Goal: Task Accomplishment & Management: Manage account settings

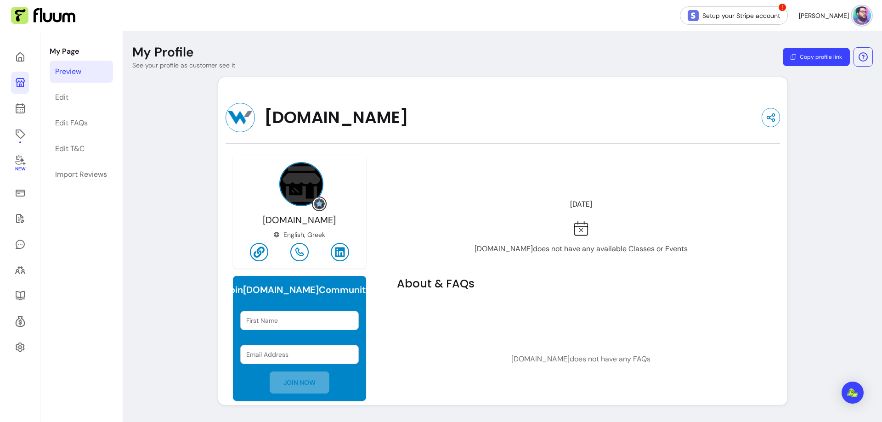
drag, startPoint x: 855, startPoint y: 11, endPoint x: 854, endPoint y: 16, distance: 4.8
click at [856, 11] on img at bounding box center [861, 15] width 18 height 18
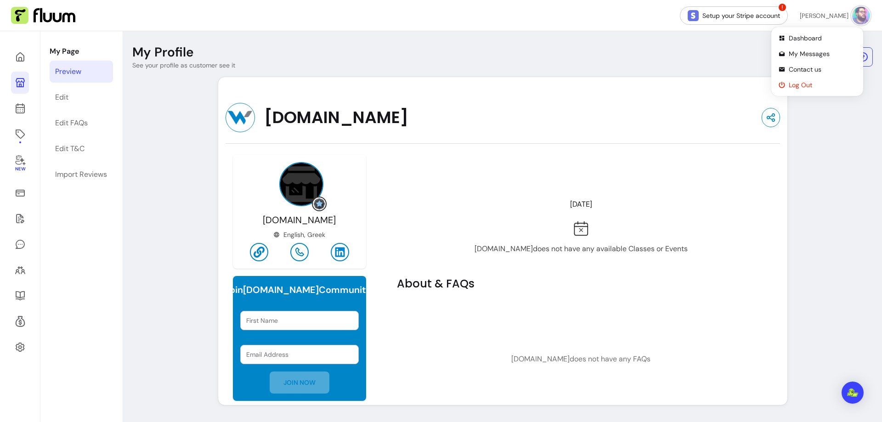
click at [799, 84] on span "Log Out" at bounding box center [821, 84] width 67 height 9
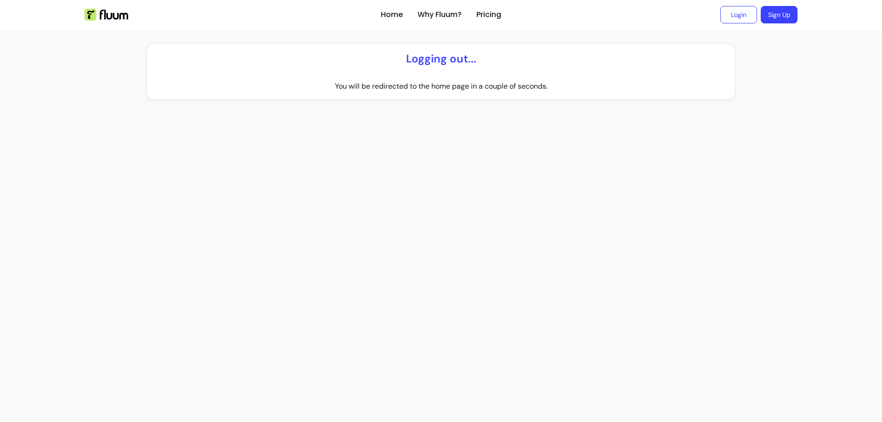
click at [114, 16] on img at bounding box center [106, 15] width 44 height 12
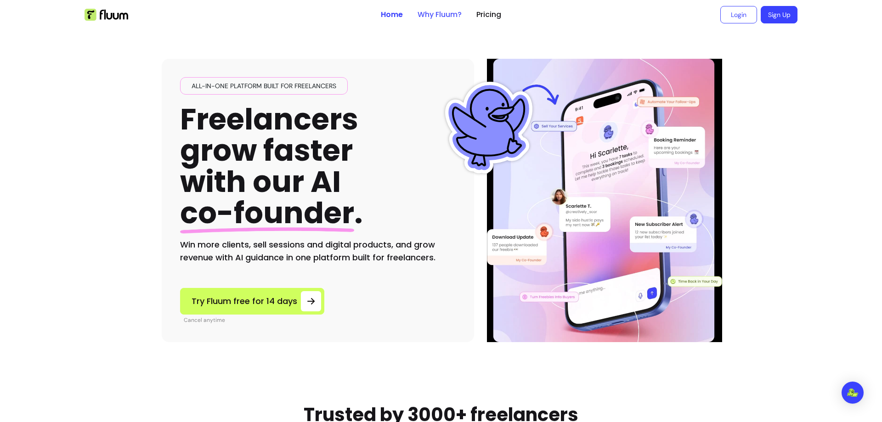
click at [439, 16] on link "Why Fluum?" at bounding box center [439, 14] width 44 height 11
click at [480, 18] on link "Pricing" at bounding box center [488, 14] width 25 height 11
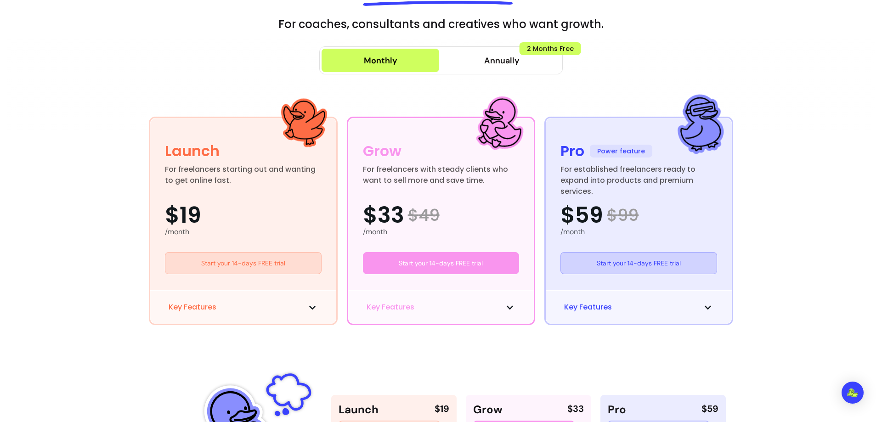
scroll to position [138, 0]
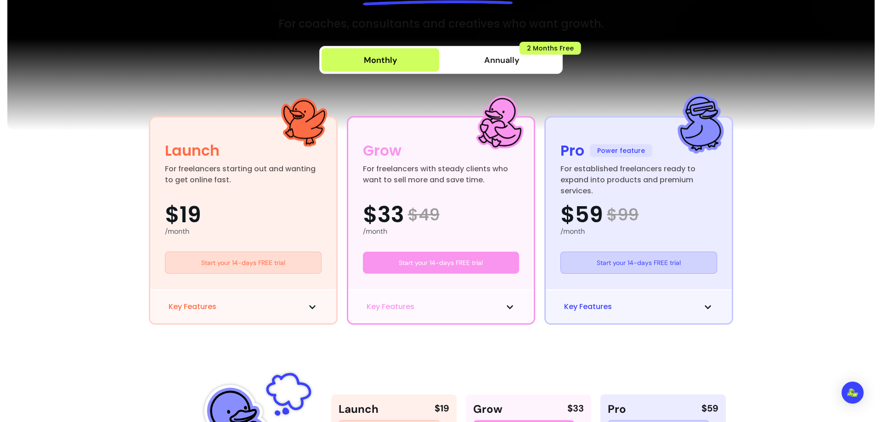
click at [587, 311] on span "Key Features" at bounding box center [588, 306] width 48 height 11
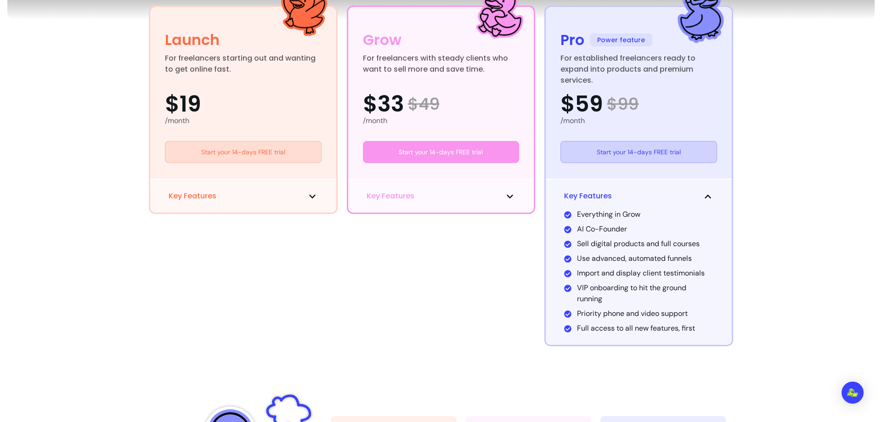
scroll to position [321, 0]
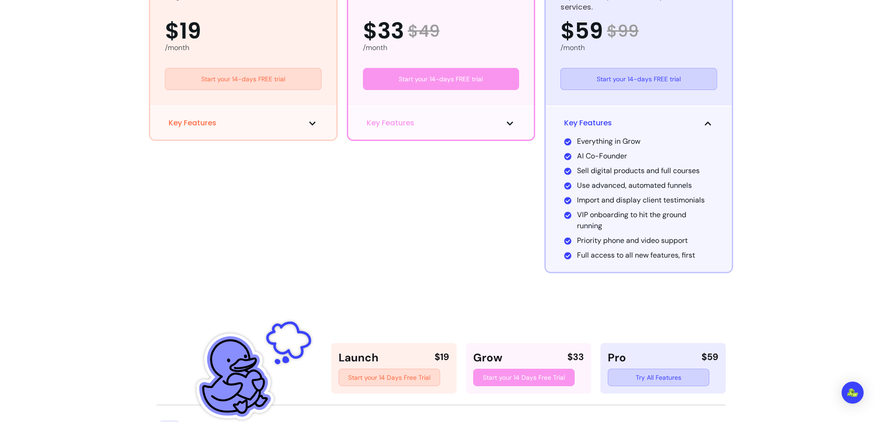
click at [388, 128] on span "Key Features" at bounding box center [390, 123] width 48 height 11
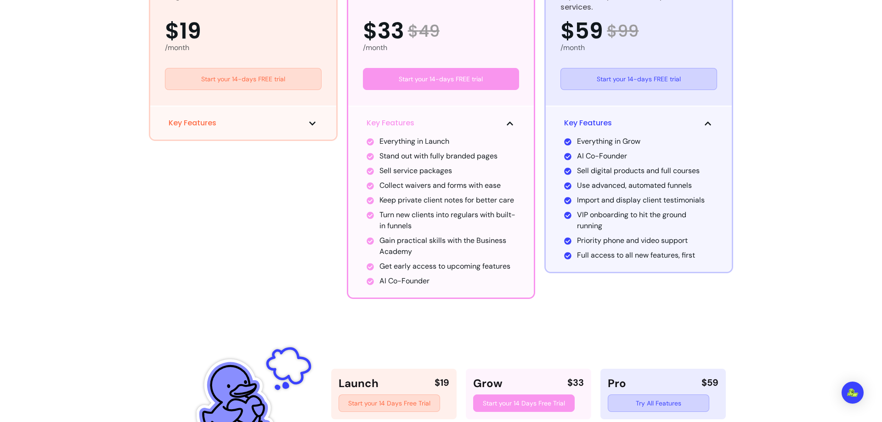
click at [254, 128] on button "Key Features" at bounding box center [243, 123] width 149 height 11
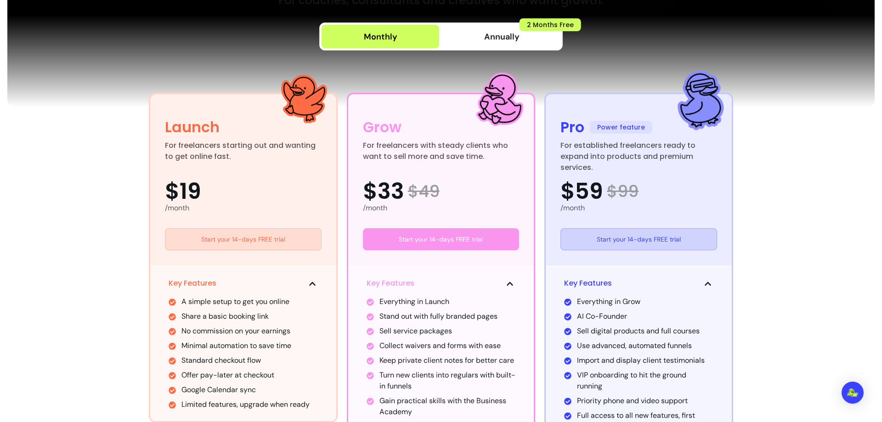
scroll to position [138, 0]
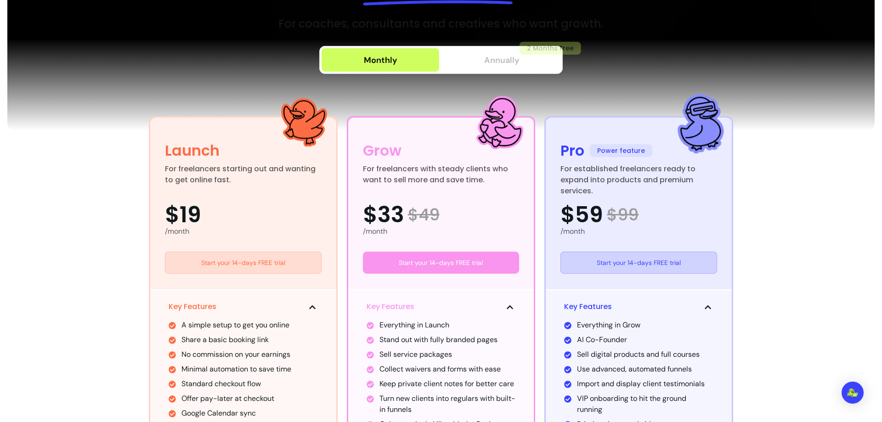
click at [504, 62] on span "Annually" at bounding box center [501, 60] width 35 height 13
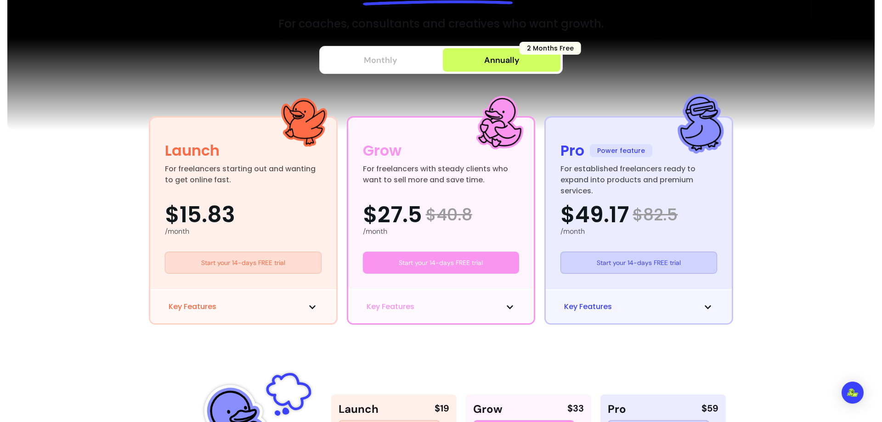
click at [364, 63] on div "Monthly" at bounding box center [381, 60] width 34 height 13
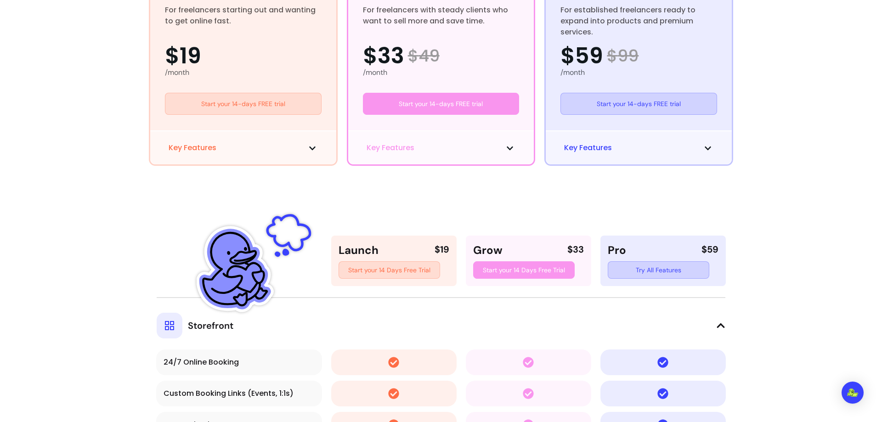
scroll to position [321, 0]
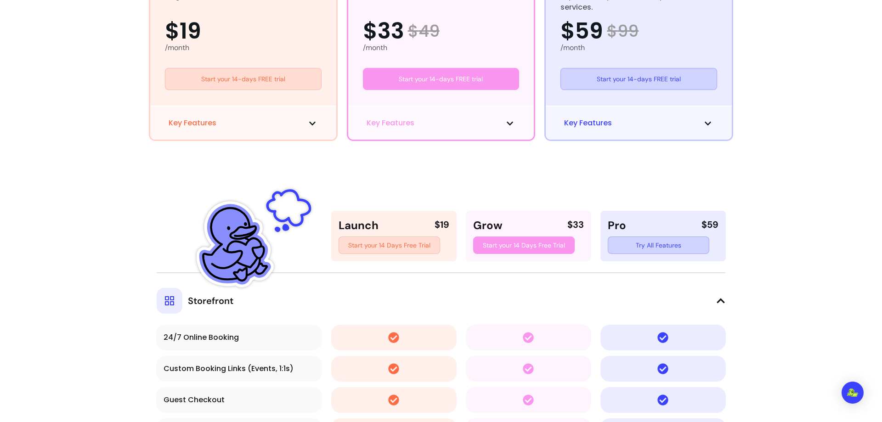
click at [582, 121] on span "Key Features" at bounding box center [588, 123] width 48 height 11
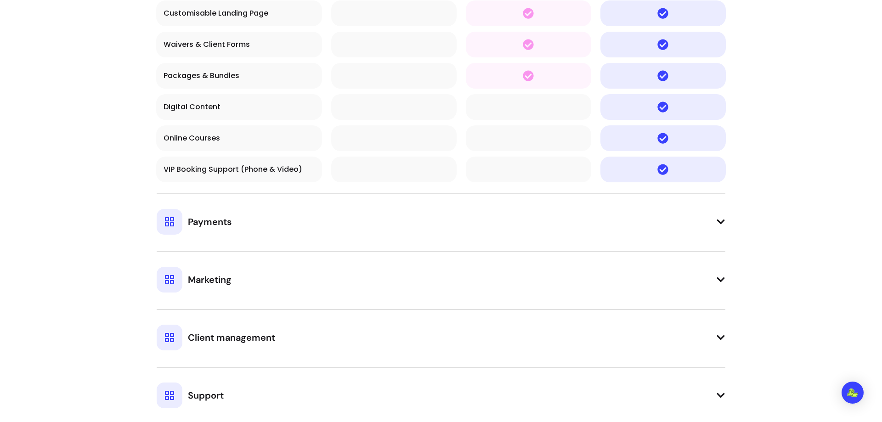
scroll to position [1010, 0]
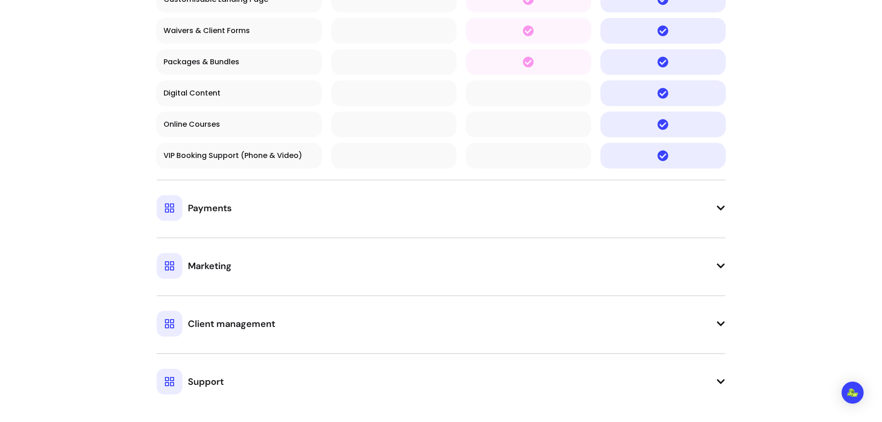
click at [203, 207] on span "Payments" at bounding box center [210, 208] width 44 height 13
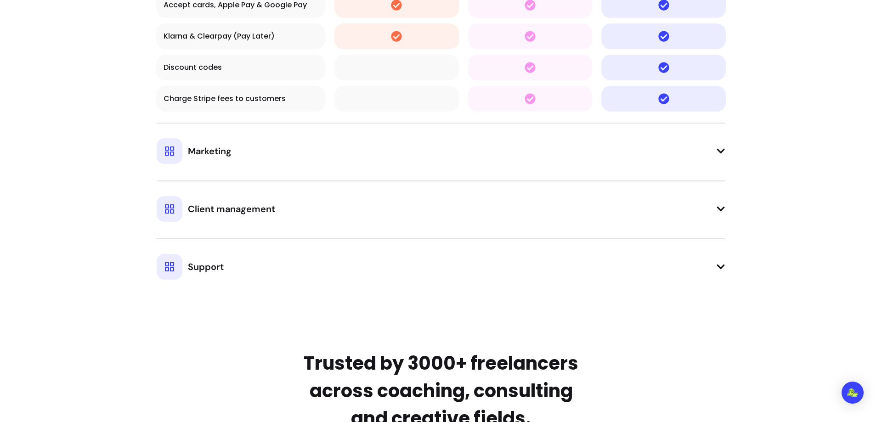
scroll to position [1470, 0]
click at [222, 159] on div "Marketing" at bounding box center [194, 150] width 75 height 26
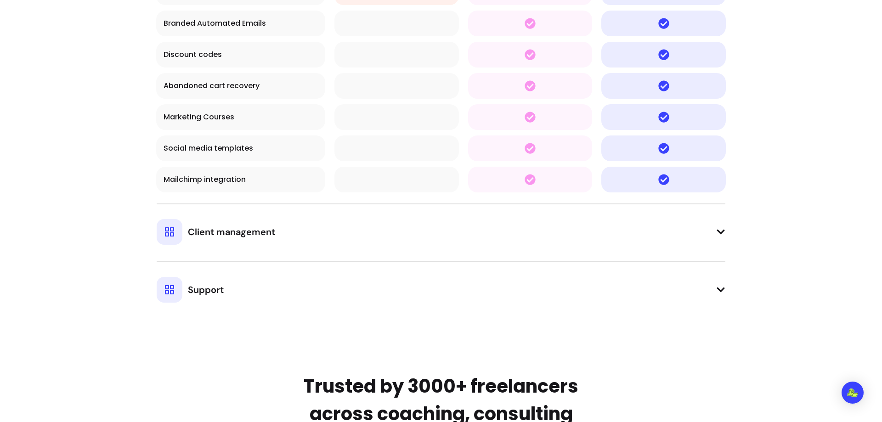
scroll to position [1699, 0]
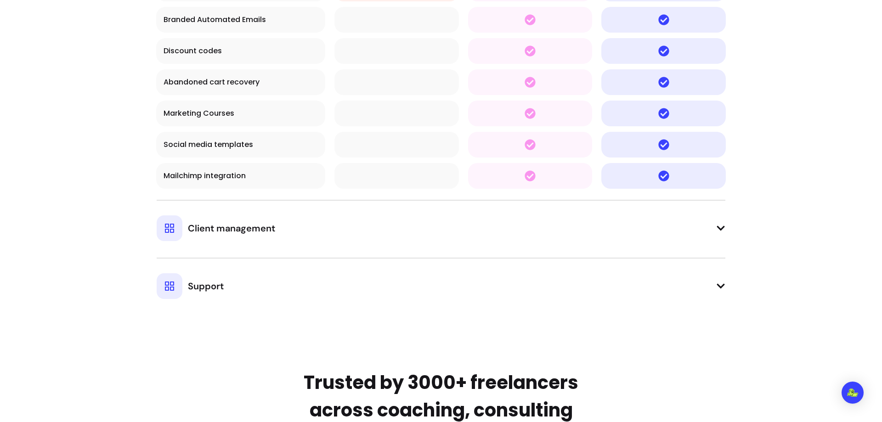
click at [201, 234] on span "Client management" at bounding box center [231, 228] width 87 height 13
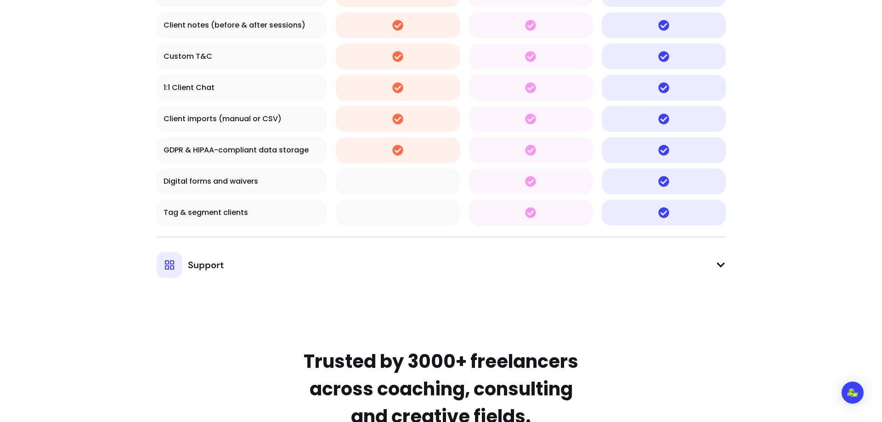
scroll to position [2067, 0]
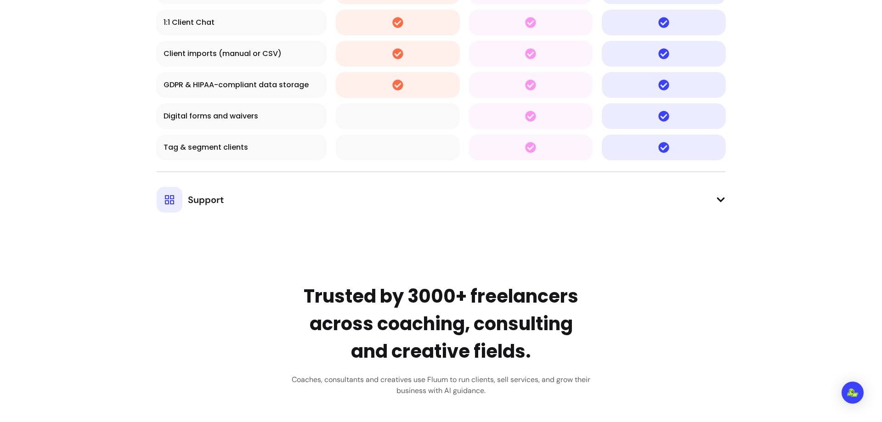
click at [201, 204] on span "Support" at bounding box center [206, 199] width 36 height 13
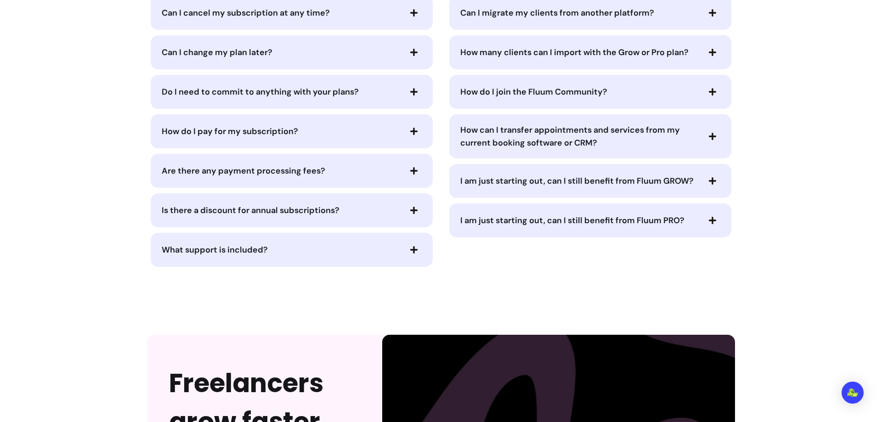
scroll to position [3674, 0]
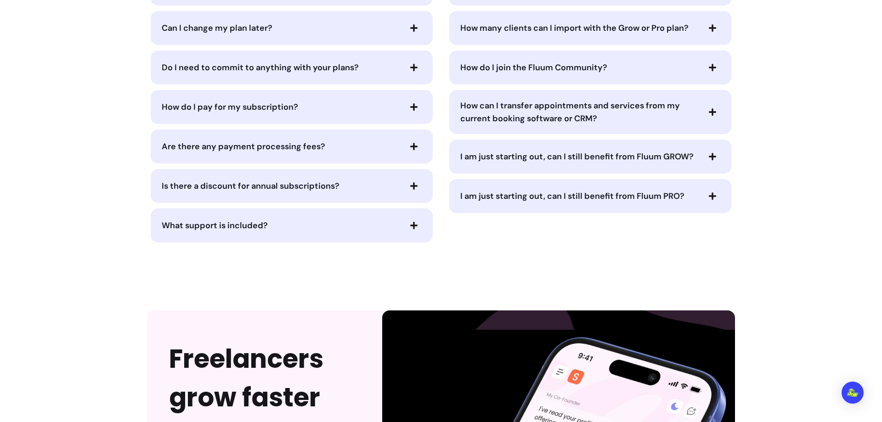
click at [332, 186] on span "Is there a discount for annual subscriptions?" at bounding box center [251, 185] width 178 height 11
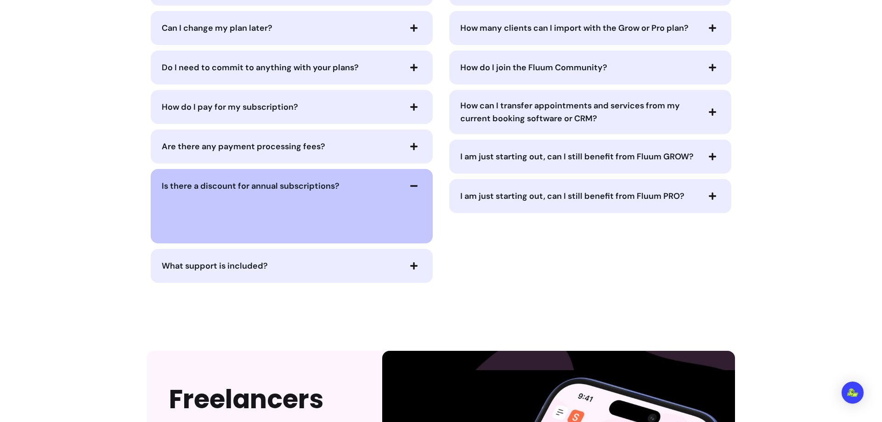
click at [300, 151] on span "Are there any payment processing fees?" at bounding box center [243, 146] width 163 height 11
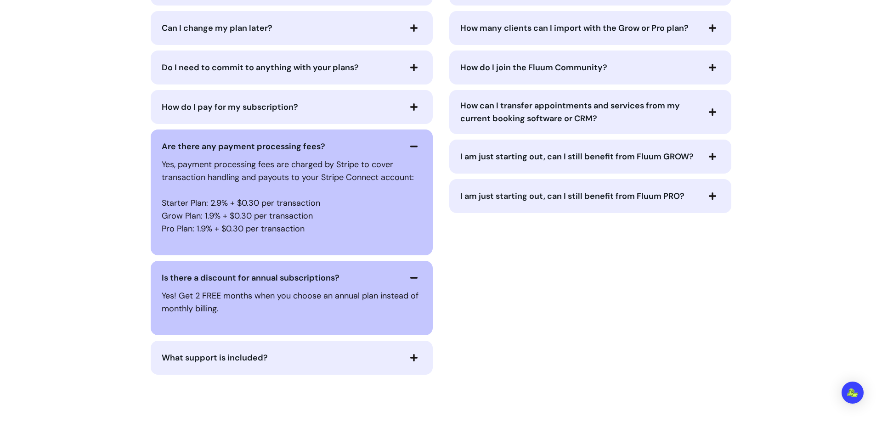
click at [340, 107] on span "How do I pay for my subscription?" at bounding box center [281, 107] width 239 height 13
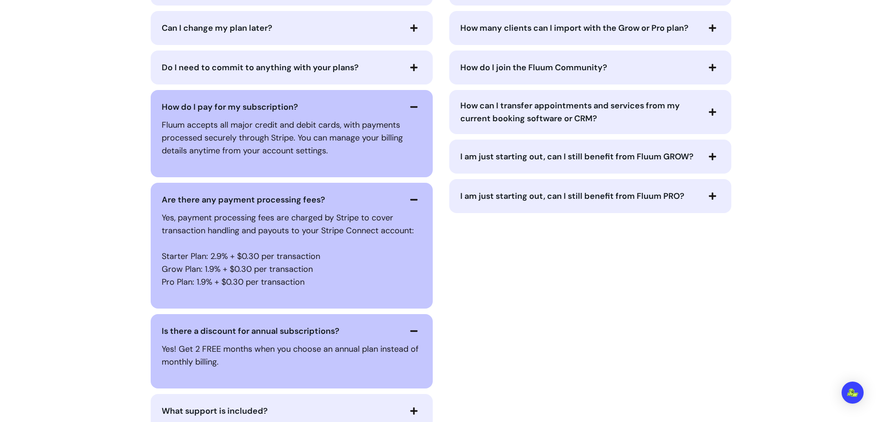
click at [360, 66] on span "Do I need to commit to anything with your plans?" at bounding box center [281, 67] width 239 height 13
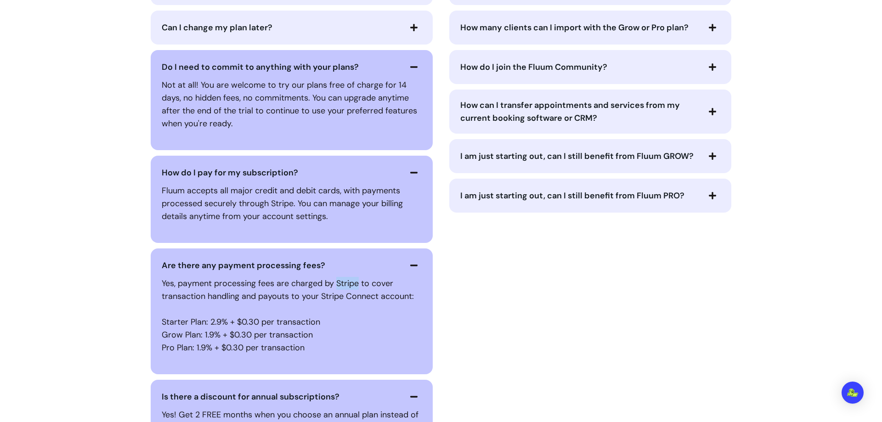
drag, startPoint x: 332, startPoint y: 281, endPoint x: 356, endPoint y: 284, distance: 24.1
click at [356, 284] on p "Yes, payment processing fees are charged by Stripe to cover transaction handlin…" at bounding box center [292, 290] width 260 height 26
copy p "Stripe"
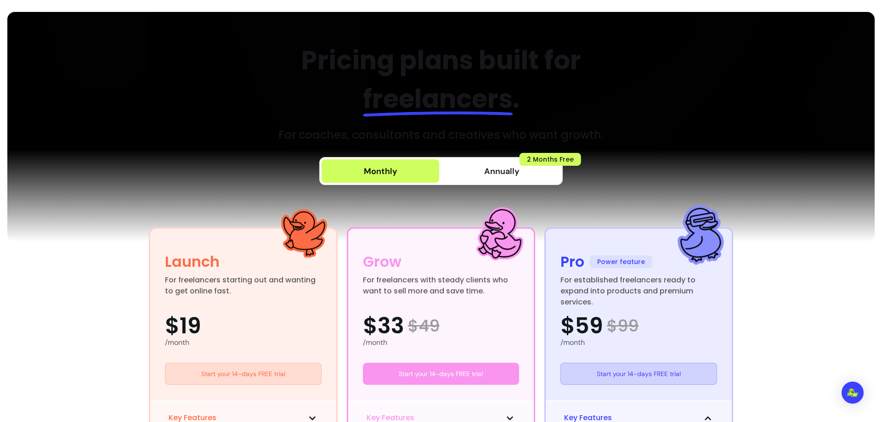
scroll to position [0, 0]
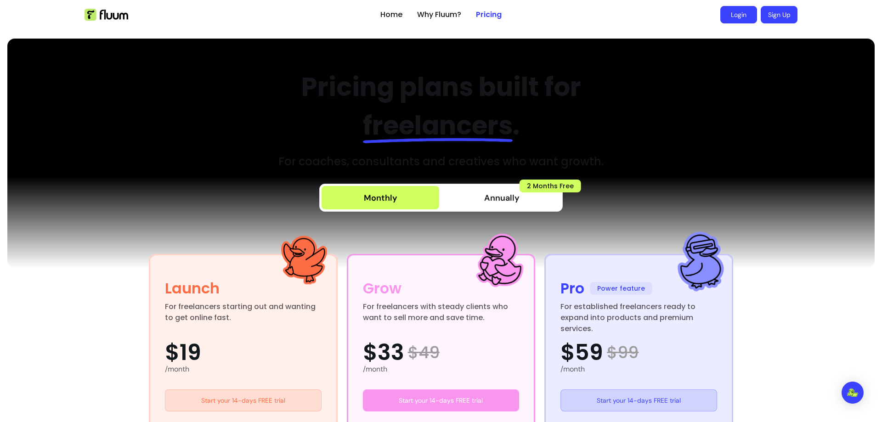
click at [728, 15] on link "Login" at bounding box center [738, 14] width 37 height 17
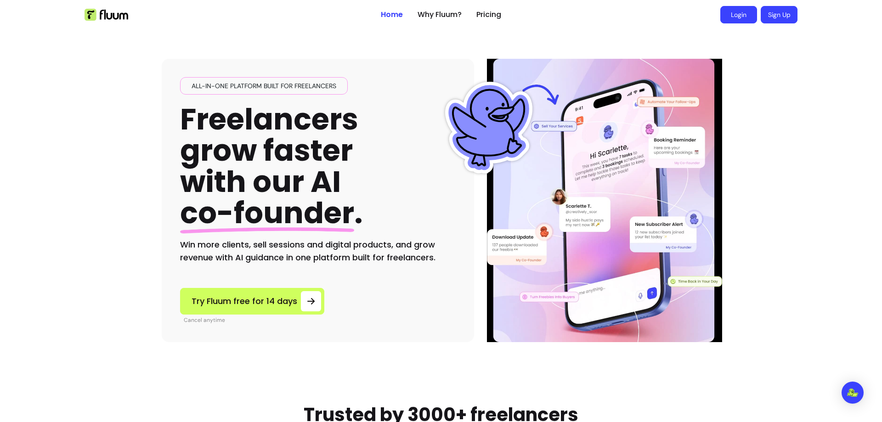
click at [738, 15] on link "Login" at bounding box center [738, 14] width 37 height 17
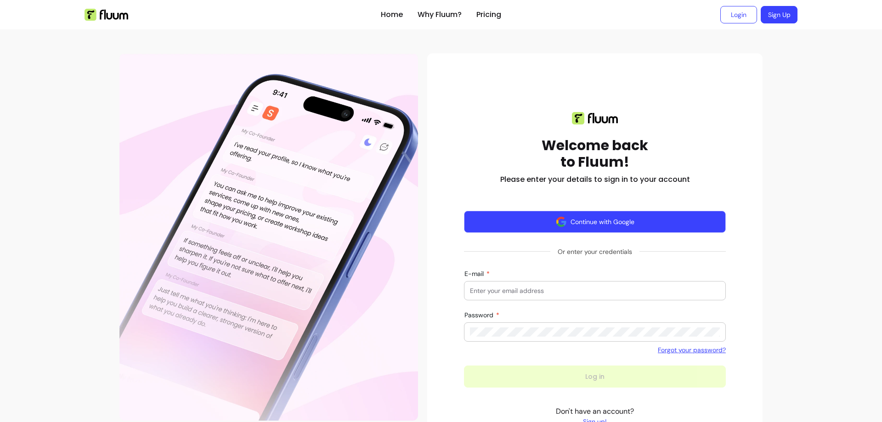
click at [710, 216] on button "Continue with Google" at bounding box center [595, 222] width 262 height 22
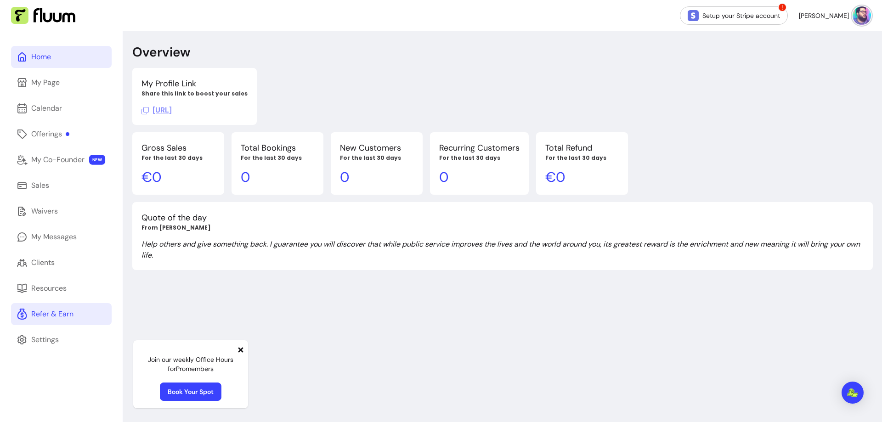
click at [79, 310] on link "Refer & Earn" at bounding box center [61, 314] width 101 height 22
click at [762, 9] on link "Setup your Stripe account" at bounding box center [734, 15] width 108 height 18
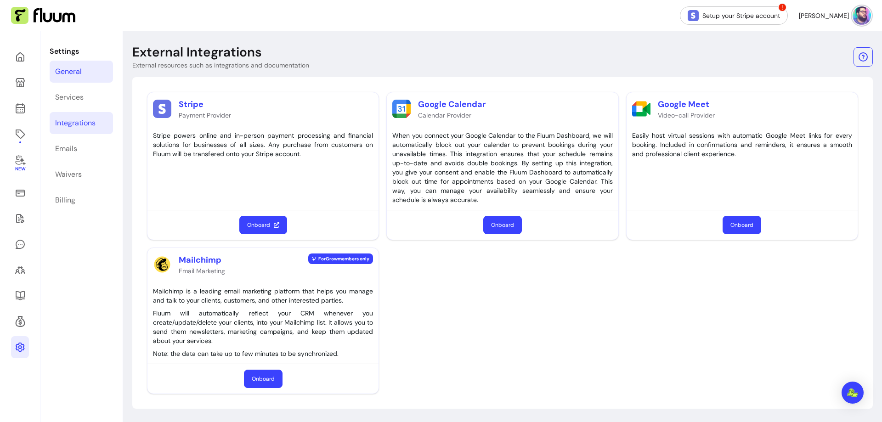
click at [84, 73] on link "General" at bounding box center [81, 72] width 63 height 22
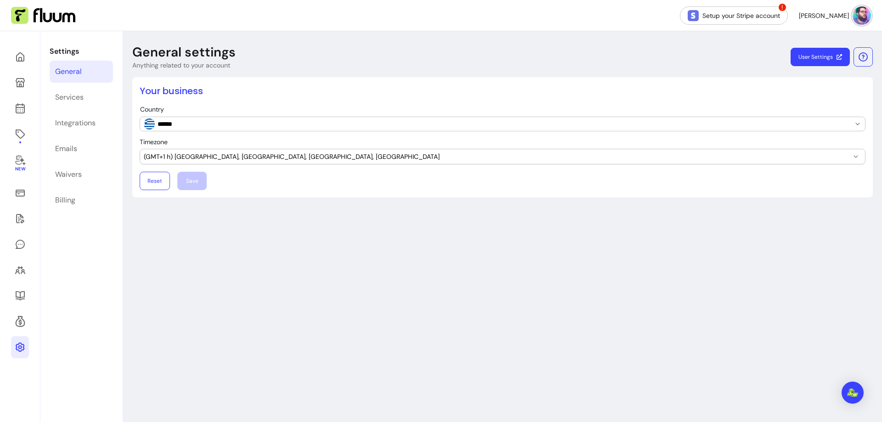
click at [150, 153] on span "(GMT+1 h) Dublin, Edinburgh, London, Lisbon" at bounding box center [497, 156] width 706 height 9
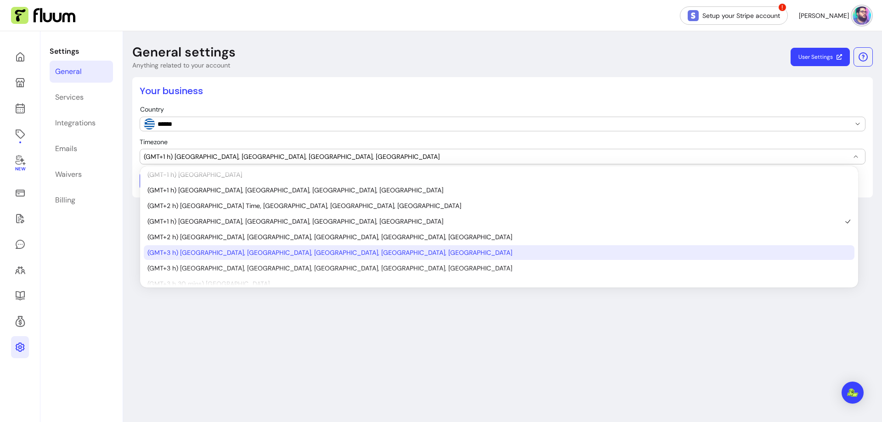
scroll to position [345, 0]
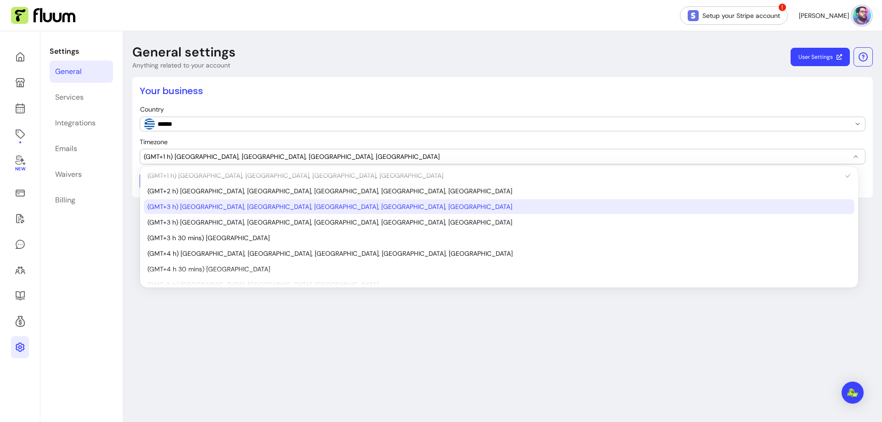
click at [312, 212] on li "(GMT+3 h) Athens, Bucharest, Cairo, Helsinki, Jerusalem" at bounding box center [499, 206] width 710 height 15
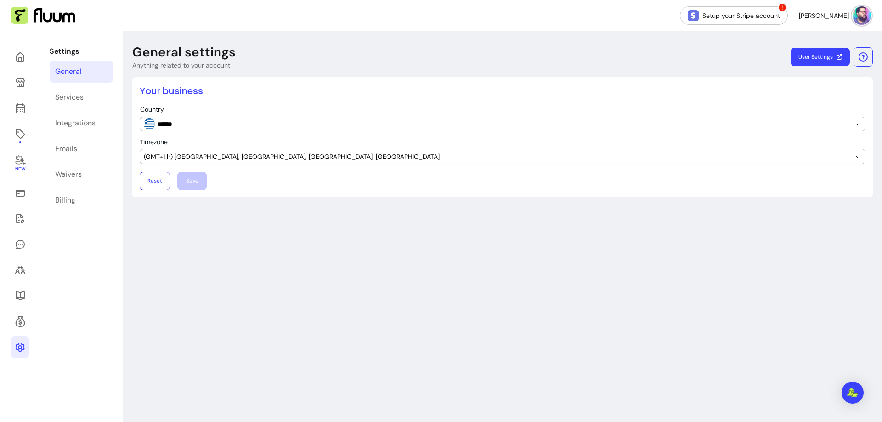
select select "**********"
click at [183, 180] on button "Save" at bounding box center [192, 181] width 28 height 18
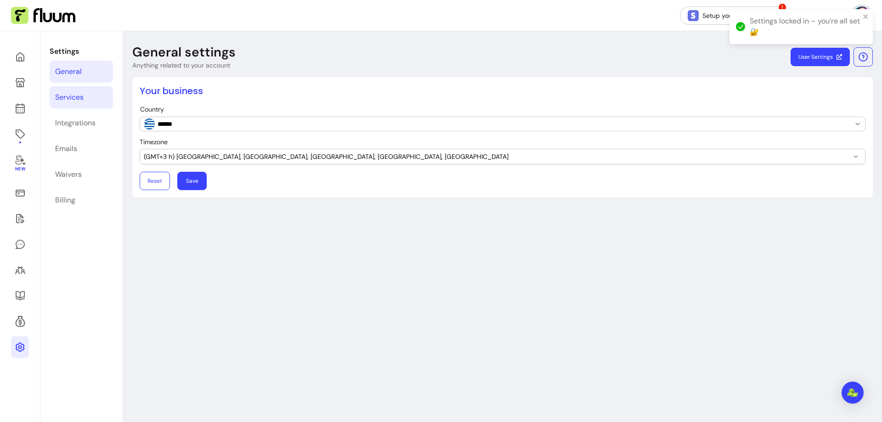
click at [86, 97] on link "Services" at bounding box center [81, 97] width 63 height 22
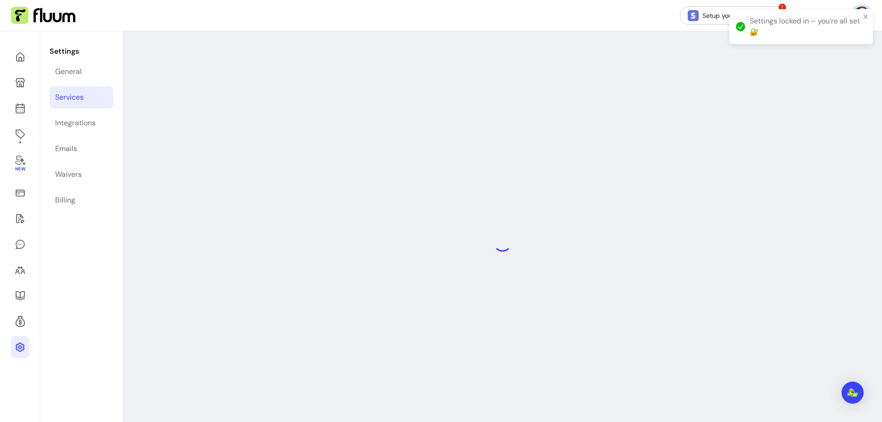
select select "***"
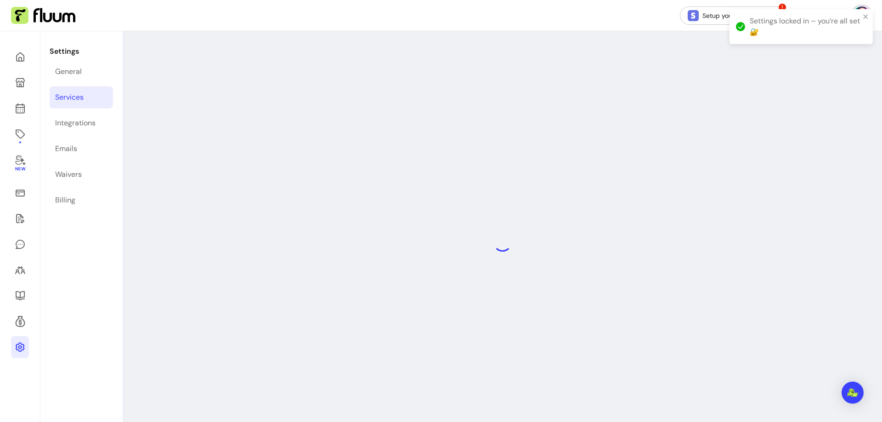
select select "***"
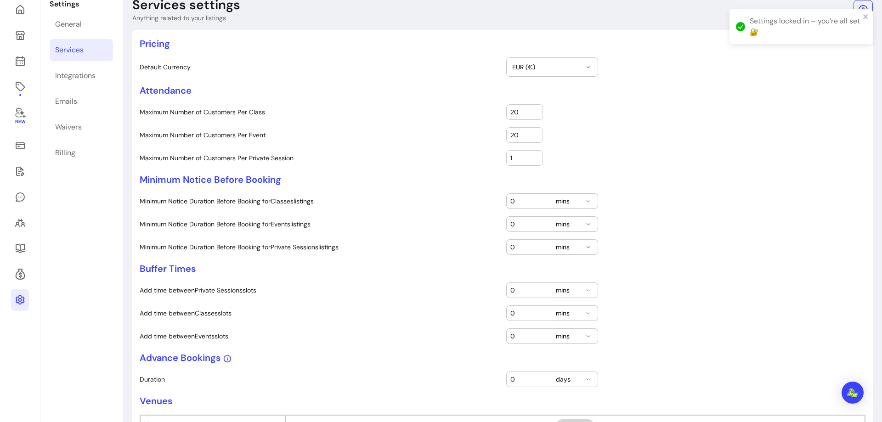
scroll to position [46, 0]
click at [82, 148] on link "Billing" at bounding box center [81, 154] width 63 height 22
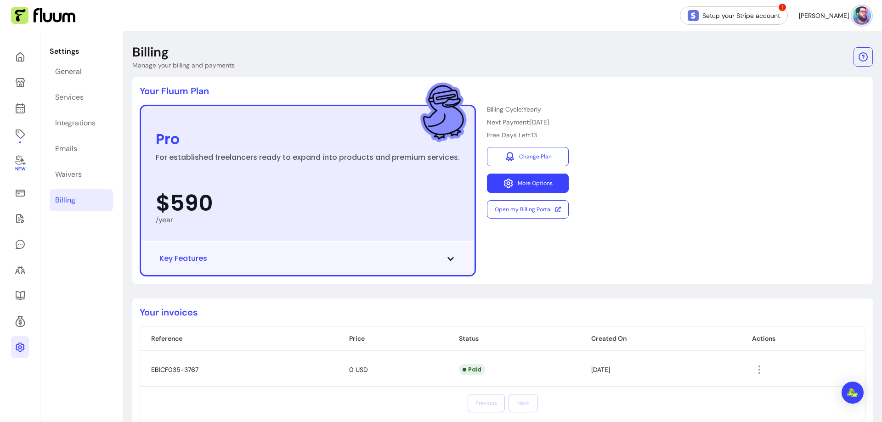
click at [526, 189] on button "More Options" at bounding box center [528, 183] width 82 height 19
click at [623, 202] on div "Pro For established freelancers ready to expand into products and premium servi…" at bounding box center [503, 191] width 726 height 172
click at [79, 172] on div "Waivers" at bounding box center [68, 174] width 27 height 11
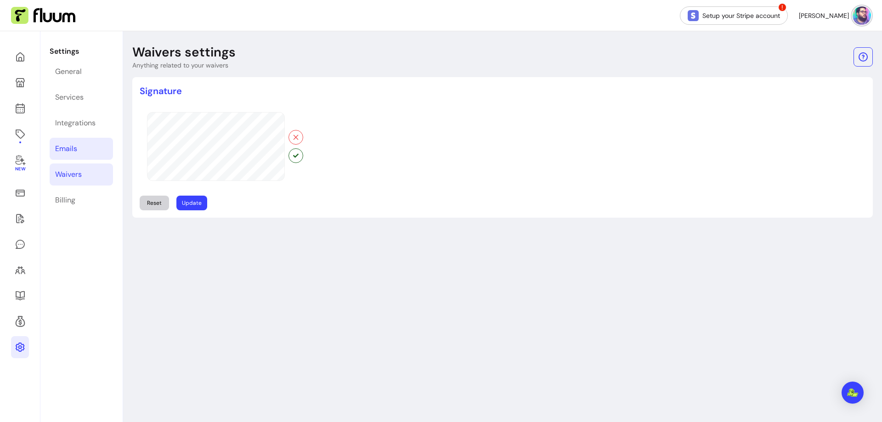
click at [86, 152] on link "Emails" at bounding box center [81, 149] width 63 height 22
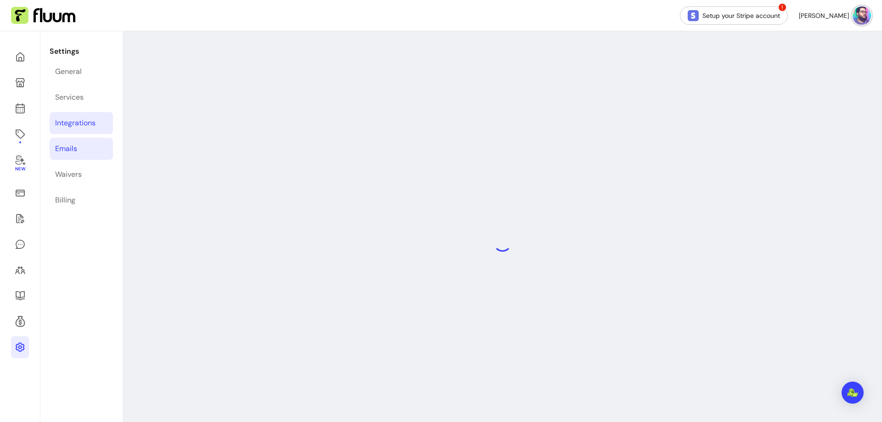
select select "**********"
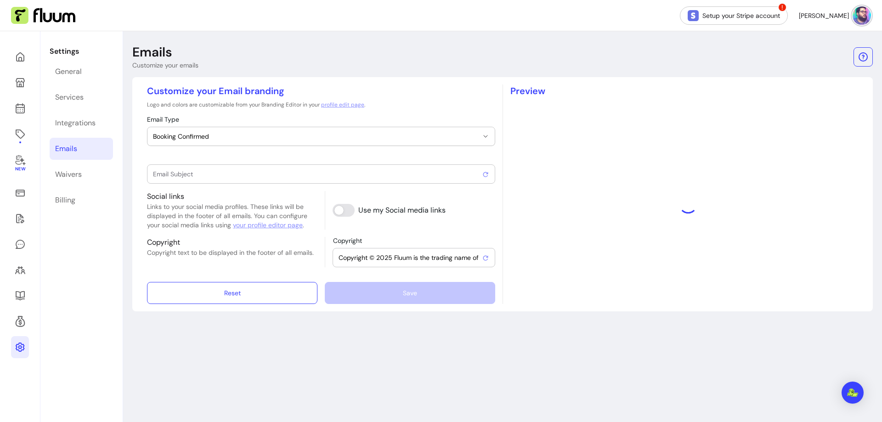
type input "Booking confirmed !"
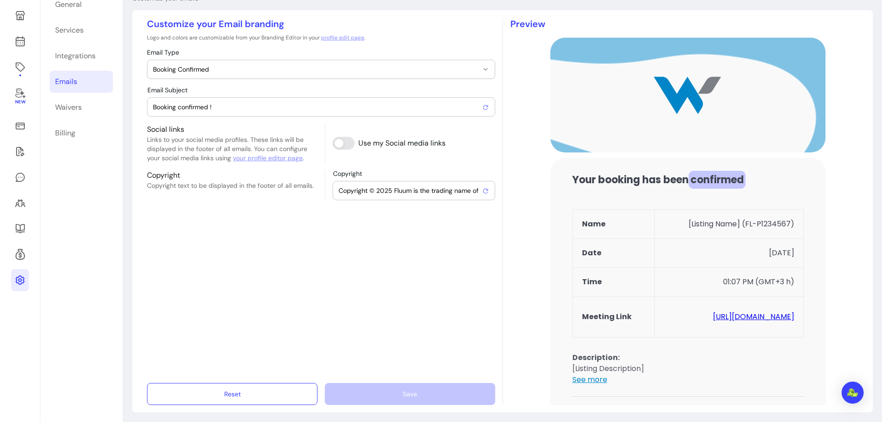
scroll to position [70, 0]
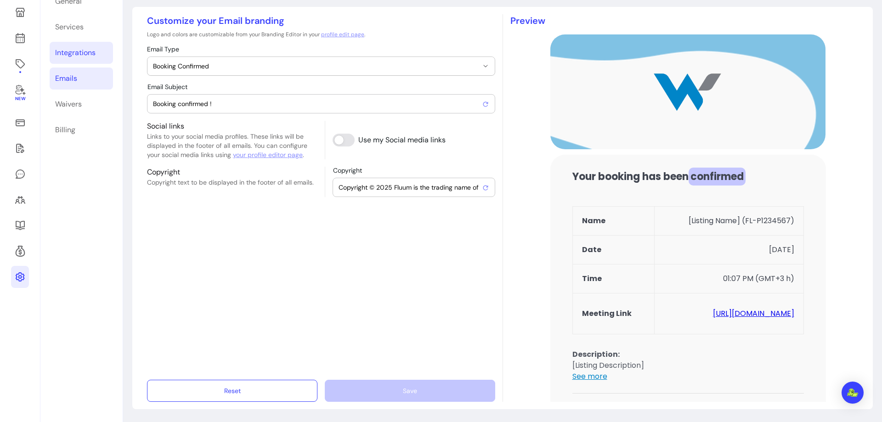
click at [81, 62] on link "Integrations" at bounding box center [81, 53] width 63 height 22
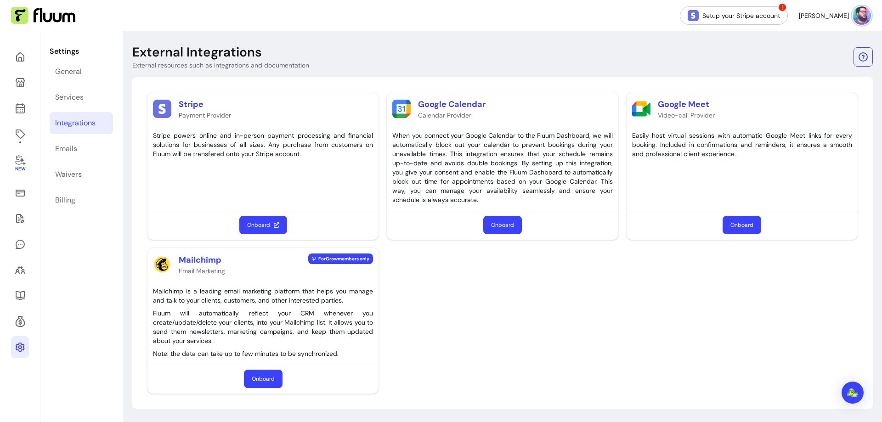
click at [258, 225] on button "Onboard" at bounding box center [263, 225] width 48 height 18
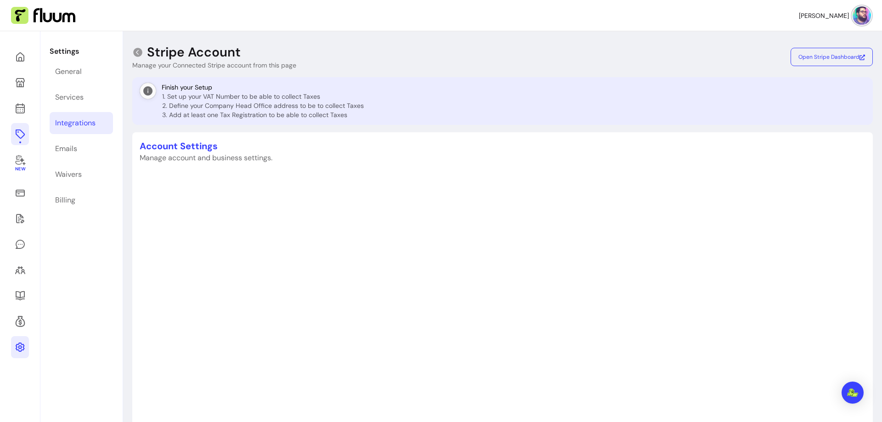
click at [18, 133] on icon at bounding box center [20, 134] width 11 height 11
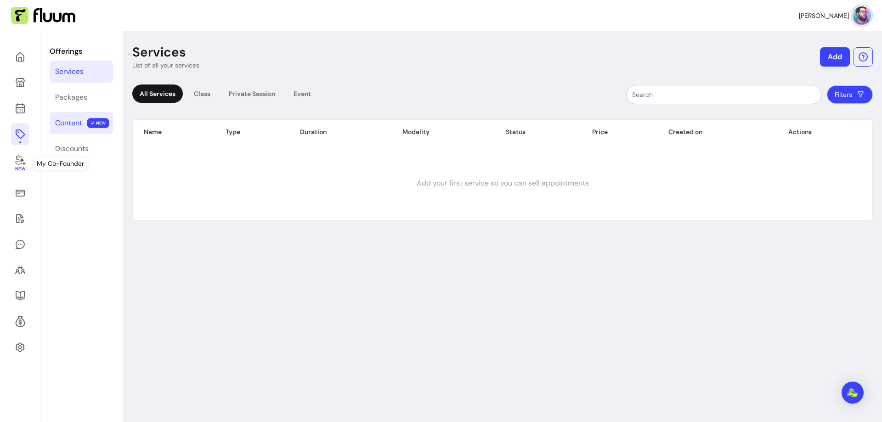
click at [70, 123] on div "Content" at bounding box center [68, 123] width 27 height 11
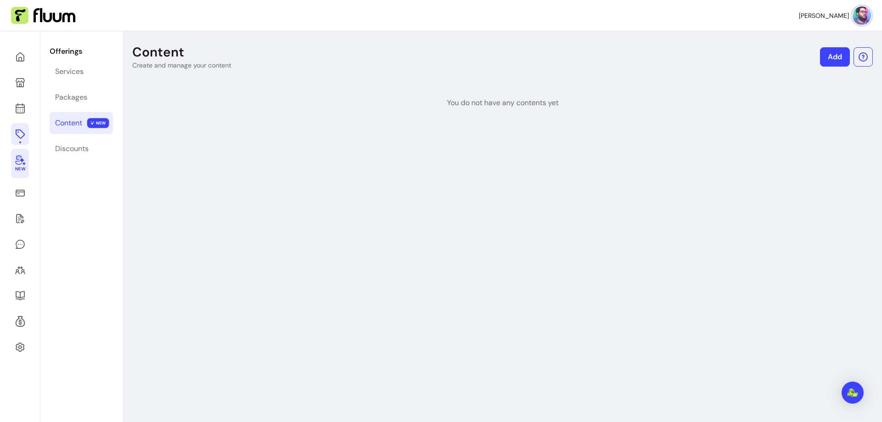
click at [21, 162] on icon at bounding box center [20, 159] width 11 height 11
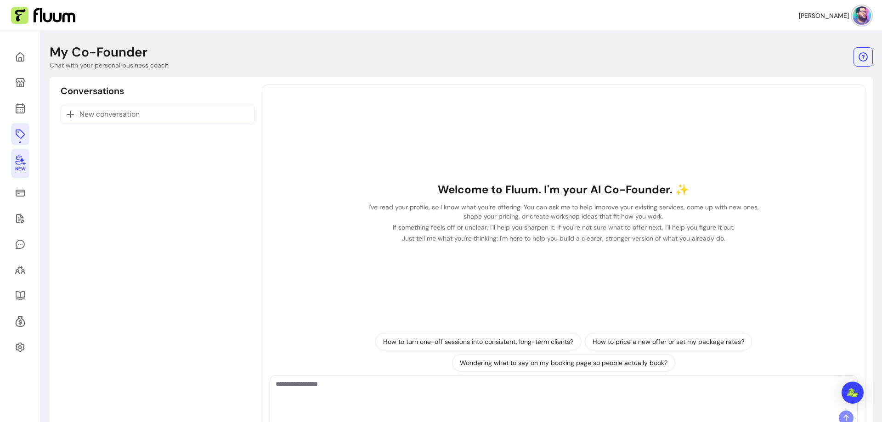
click at [20, 133] on icon at bounding box center [20, 134] width 11 height 11
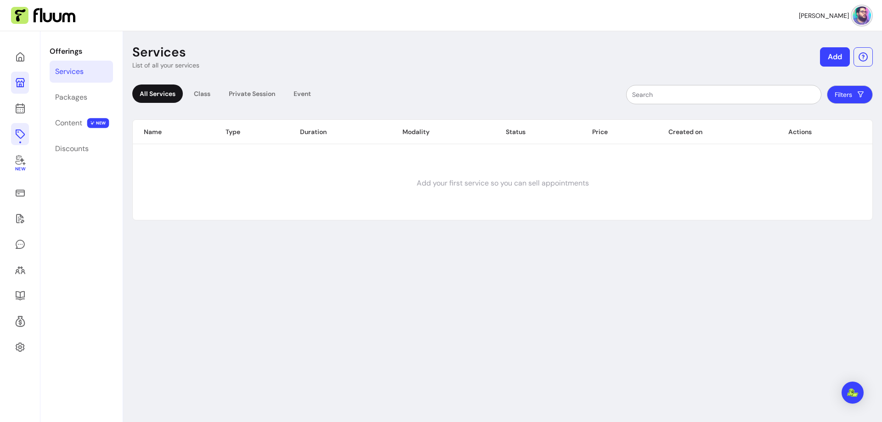
click at [20, 79] on icon at bounding box center [20, 82] width 9 height 9
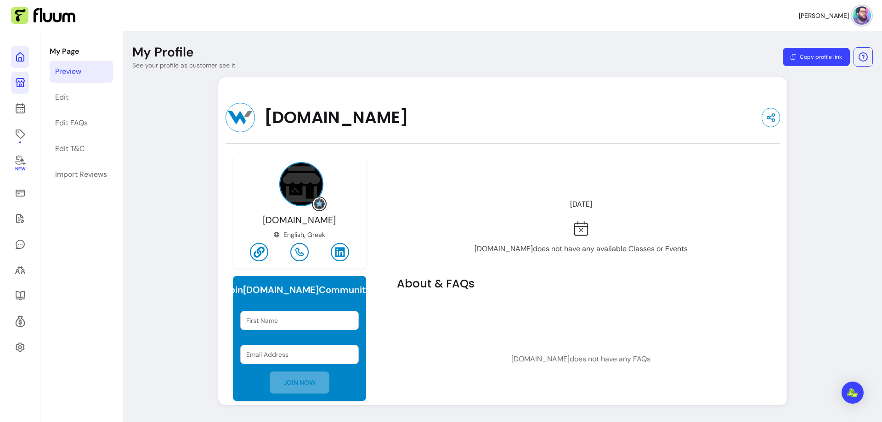
click at [20, 55] on icon at bounding box center [20, 56] width 11 height 11
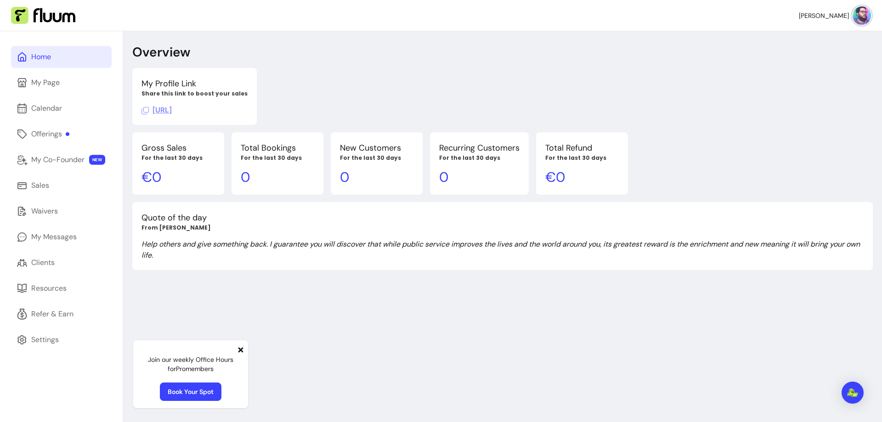
click at [38, 56] on div "Home" at bounding box center [41, 56] width 20 height 11
